Goal: Information Seeking & Learning: Learn about a topic

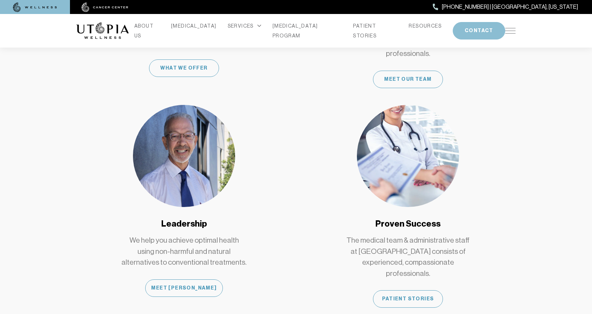
scroll to position [569, 0]
click at [188, 279] on div "Meet [PERSON_NAME]" at bounding box center [183, 287] width 77 height 17
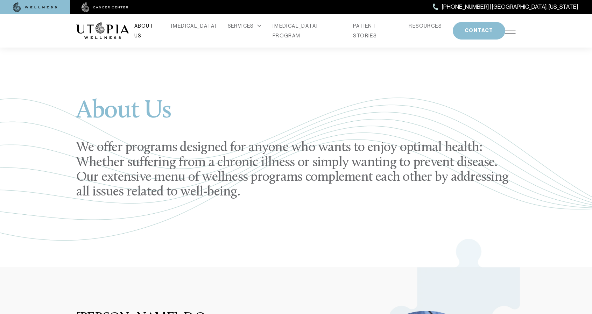
click at [160, 27] on link "ABOUT US" at bounding box center [147, 31] width 26 height 20
click at [191, 28] on link "[MEDICAL_DATA]" at bounding box center [193, 26] width 45 height 10
